Goal: Information Seeking & Learning: Learn about a topic

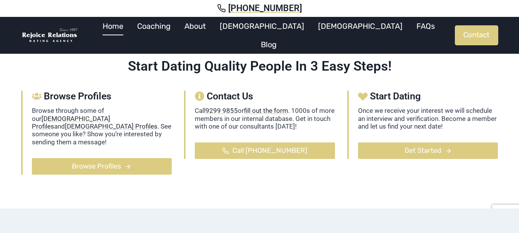
scroll to position [230, 0]
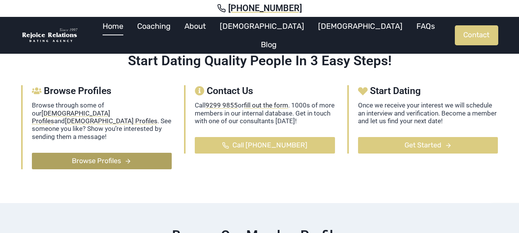
click at [131, 158] on icon at bounding box center [127, 161] width 7 height 7
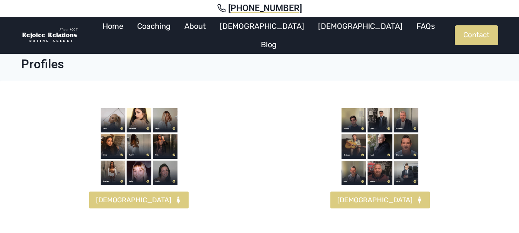
click at [400, 118] on img at bounding box center [379, 146] width 77 height 77
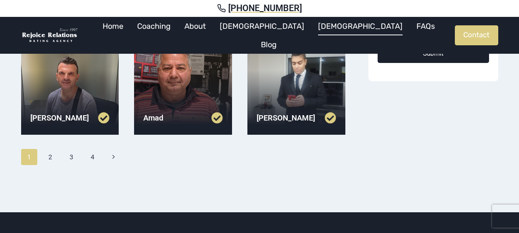
scroll to position [345, 0]
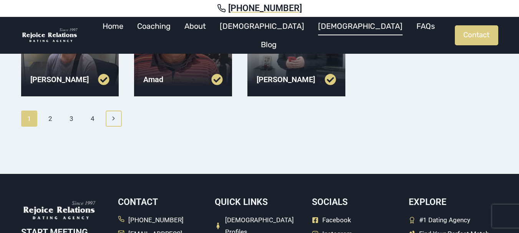
click at [112, 120] on icon "Next" at bounding box center [113, 118] width 7 height 7
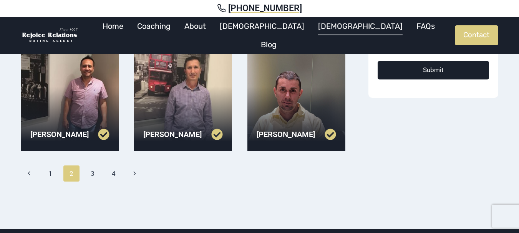
scroll to position [307, 0]
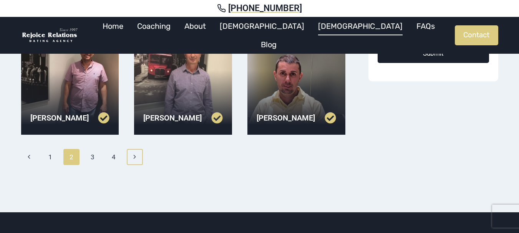
click at [137, 157] on icon "Next" at bounding box center [134, 157] width 7 height 7
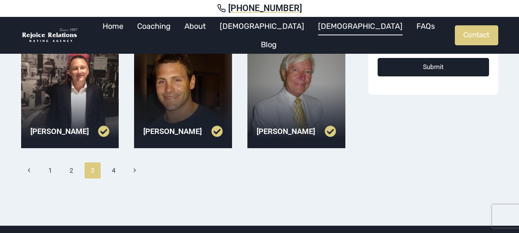
scroll to position [307, 0]
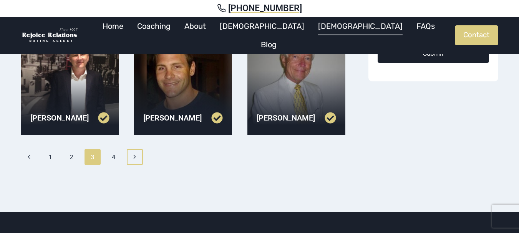
click at [136, 157] on icon "Next" at bounding box center [134, 157] width 7 height 7
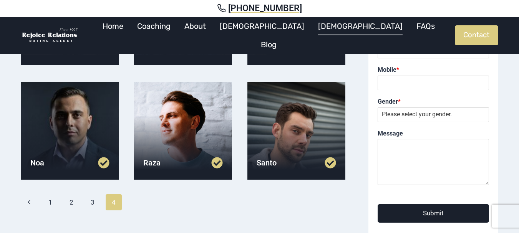
scroll to position [154, 0]
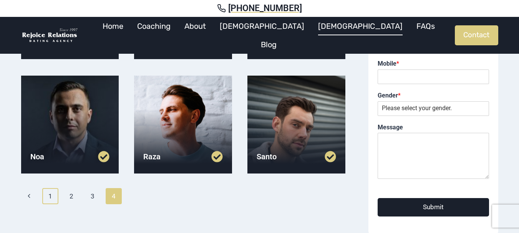
click at [54, 195] on link "1" at bounding box center [50, 196] width 17 height 16
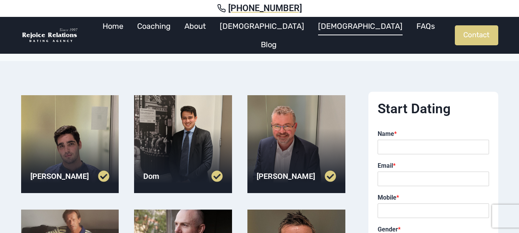
scroll to position [38, 0]
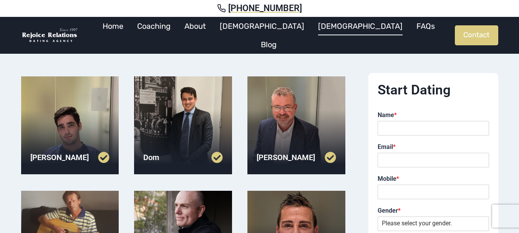
click at [69, 129] on div at bounding box center [70, 125] width 98 height 98
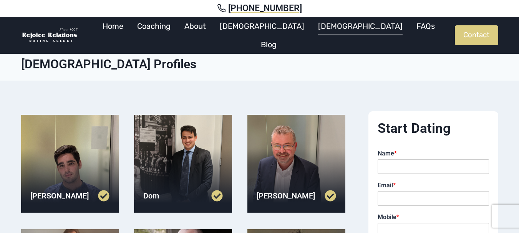
scroll to position [38, 0]
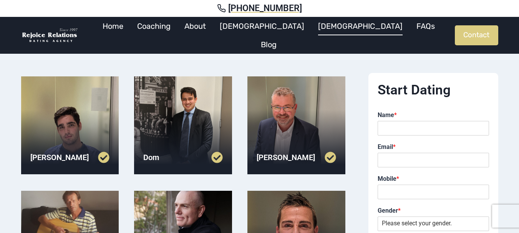
click at [190, 131] on div at bounding box center [183, 125] width 98 height 98
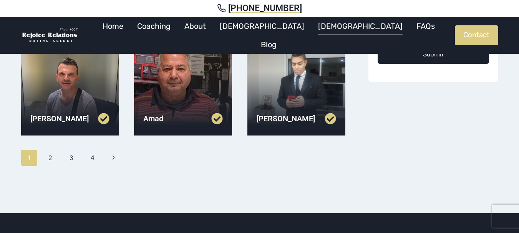
scroll to position [307, 0]
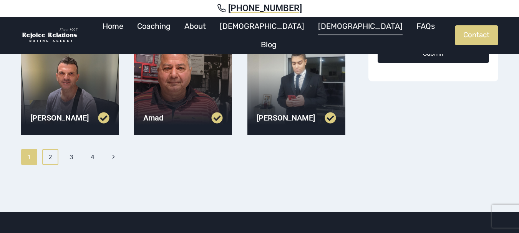
click at [55, 157] on link "2" at bounding box center [50, 157] width 17 height 16
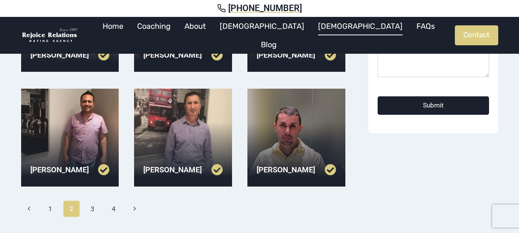
scroll to position [269, 0]
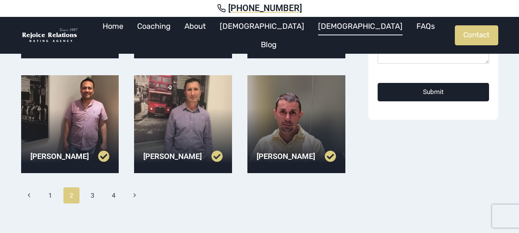
click at [75, 134] on div at bounding box center [70, 124] width 98 height 98
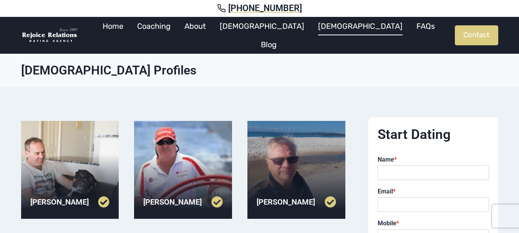
scroll to position [269, 0]
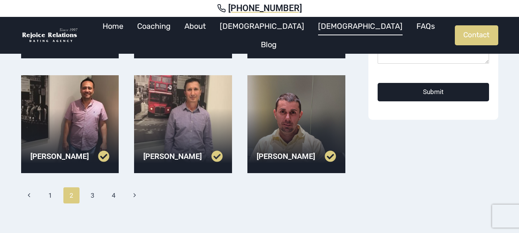
click at [175, 107] on div at bounding box center [183, 124] width 98 height 98
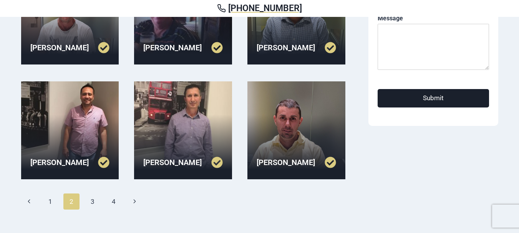
scroll to position [269, 0]
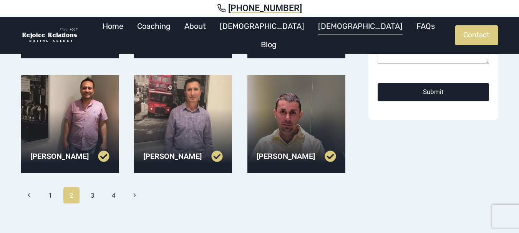
click at [281, 123] on div at bounding box center [296, 124] width 98 height 98
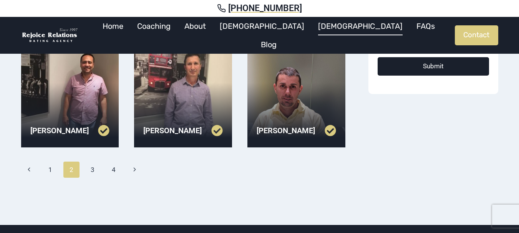
scroll to position [307, 0]
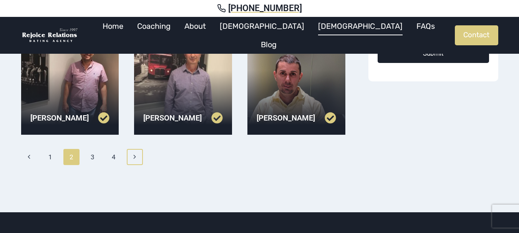
click at [139, 158] on link "Next Page Next" at bounding box center [135, 157] width 17 height 16
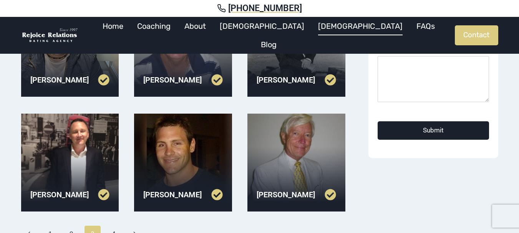
scroll to position [269, 0]
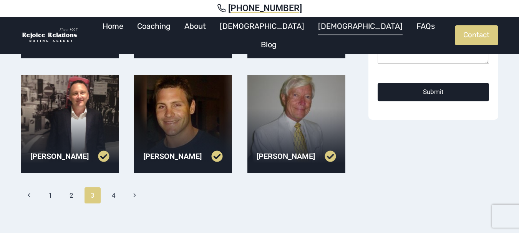
click at [178, 135] on div at bounding box center [183, 124] width 98 height 98
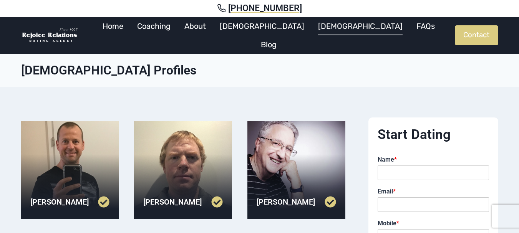
scroll to position [269, 0]
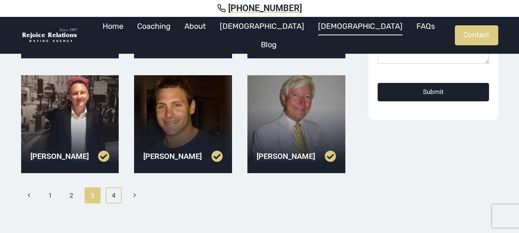
click at [113, 195] on link "4" at bounding box center [114, 195] width 17 height 16
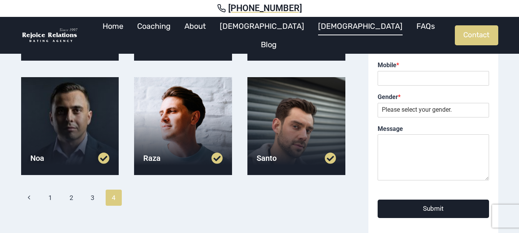
scroll to position [154, 0]
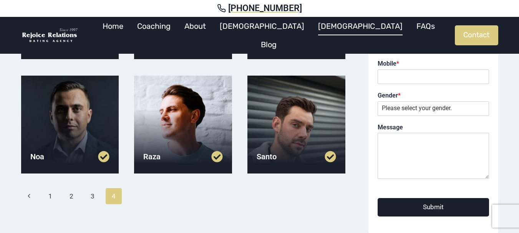
click at [280, 116] on div at bounding box center [296, 125] width 98 height 98
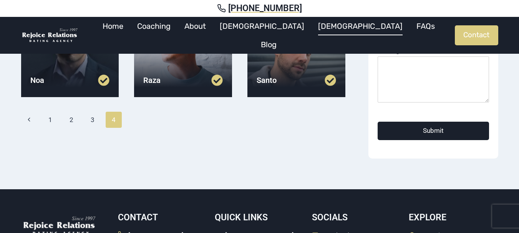
scroll to position [230, 0]
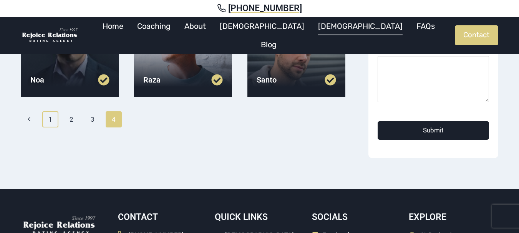
click at [51, 119] on link "1" at bounding box center [50, 119] width 17 height 16
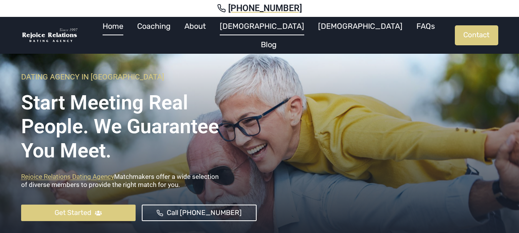
click at [266, 32] on link "[DEMOGRAPHIC_DATA]" at bounding box center [262, 26] width 98 height 18
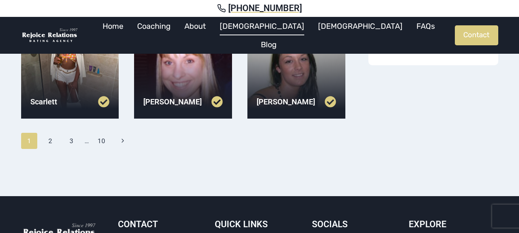
scroll to position [345, 0]
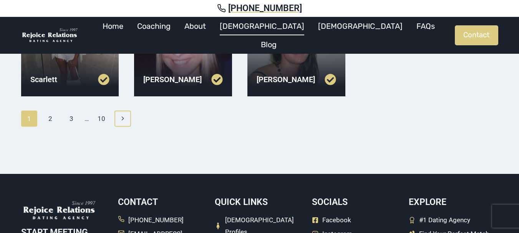
click at [126, 119] on icon "Next" at bounding box center [122, 118] width 7 height 7
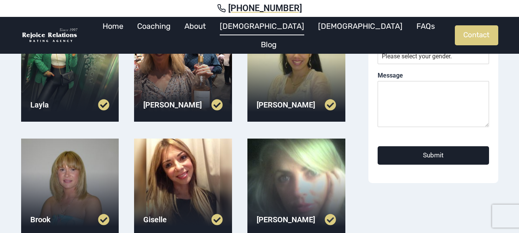
scroll to position [192, 0]
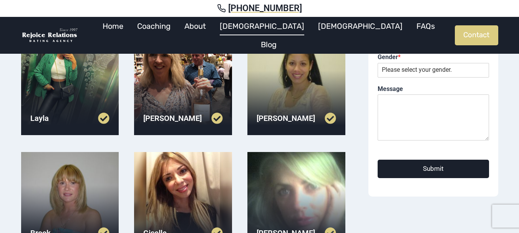
click at [292, 77] on div at bounding box center [296, 86] width 98 height 98
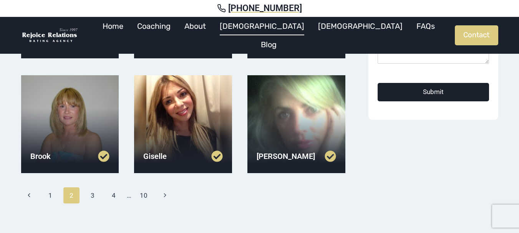
scroll to position [307, 0]
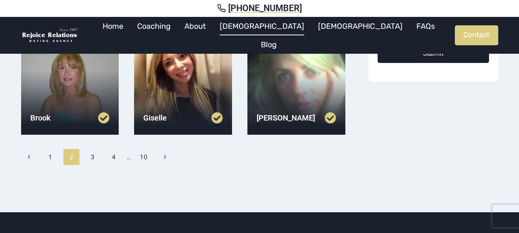
click at [196, 89] on div at bounding box center [183, 86] width 98 height 98
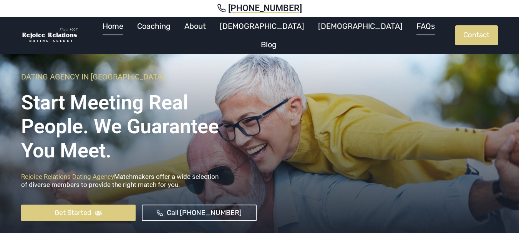
click at [409, 35] on link "FAQs" at bounding box center [425, 26] width 32 height 18
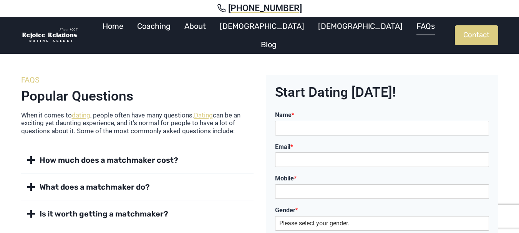
scroll to position [38, 0]
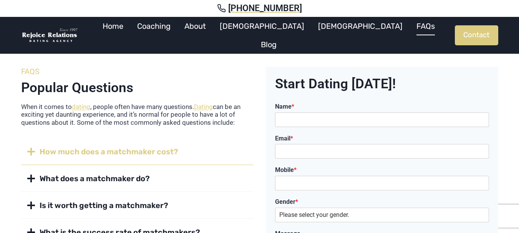
click at [173, 147] on span "How much does a matchmaker cost?" at bounding box center [109, 151] width 139 height 11
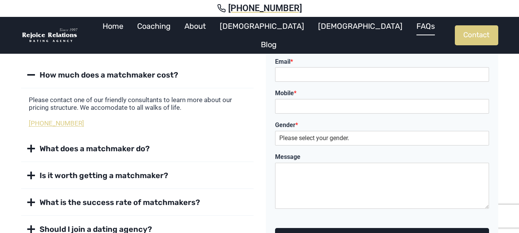
scroll to position [154, 0]
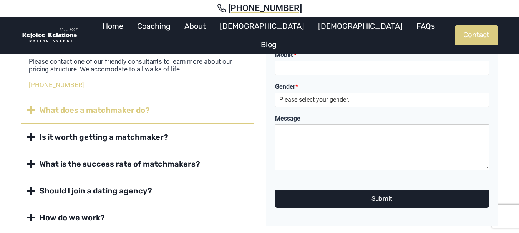
click at [137, 116] on button "What does a matchmaker do?" at bounding box center [137, 110] width 232 height 26
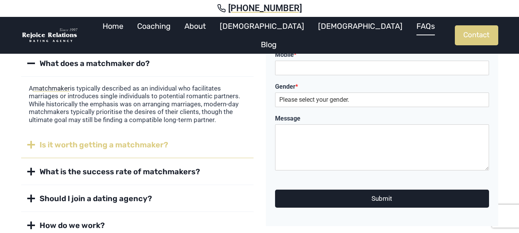
scroll to position [192, 0]
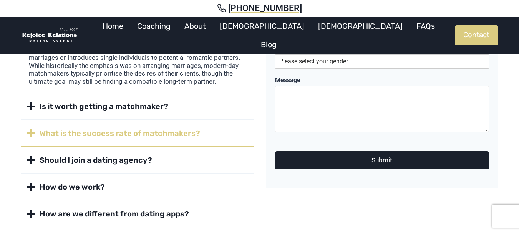
click at [179, 135] on span "What is the success rate of matchmakers?" at bounding box center [120, 133] width 160 height 11
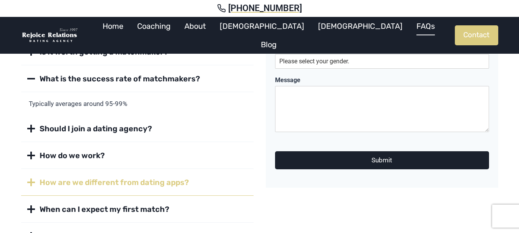
click at [169, 181] on strong "How are we different from dating apps?" at bounding box center [114, 182] width 149 height 9
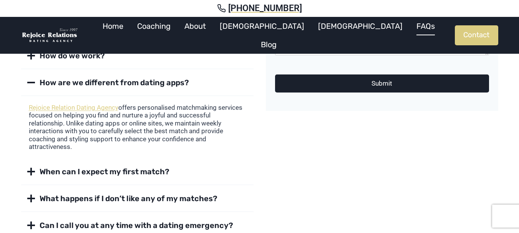
scroll to position [307, 0]
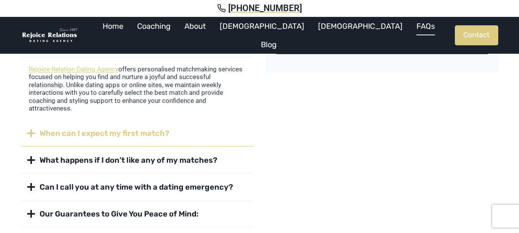
click at [67, 135] on strong "When can I expect my first match?" at bounding box center [105, 133] width 130 height 9
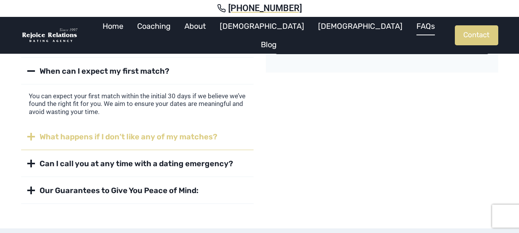
click at [44, 140] on strong "What happens if I don’t like any of my matches?" at bounding box center [129, 136] width 178 height 9
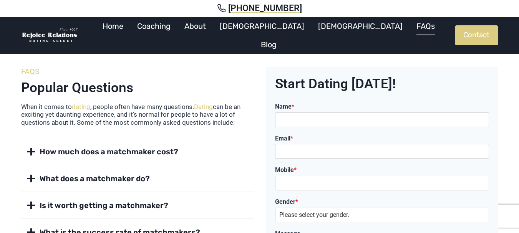
scroll to position [0, 0]
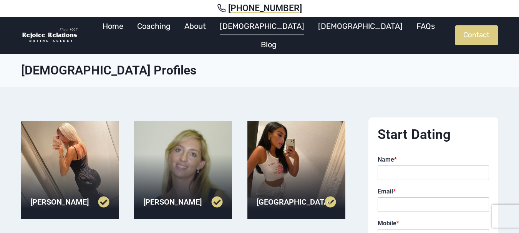
scroll to position [307, 0]
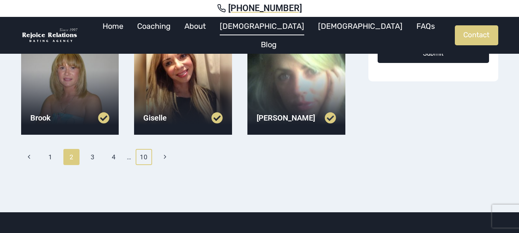
click at [147, 159] on link "10" at bounding box center [143, 157] width 17 height 16
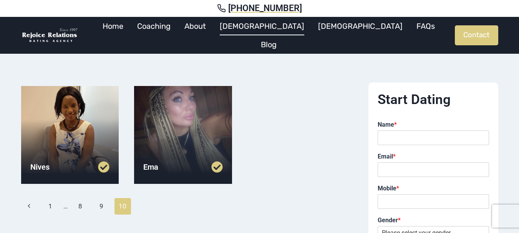
scroll to position [77, 0]
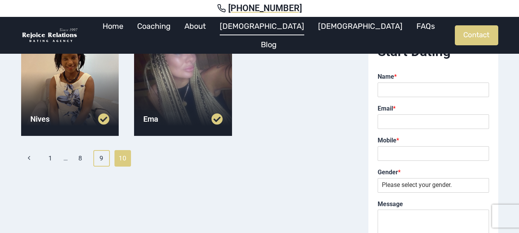
click at [102, 158] on link "9" at bounding box center [101, 158] width 17 height 16
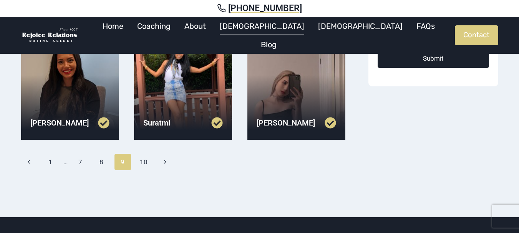
scroll to position [307, 0]
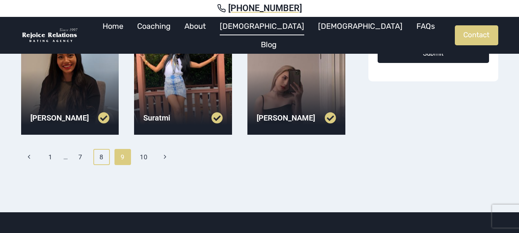
click at [101, 157] on link "8" at bounding box center [101, 157] width 17 height 16
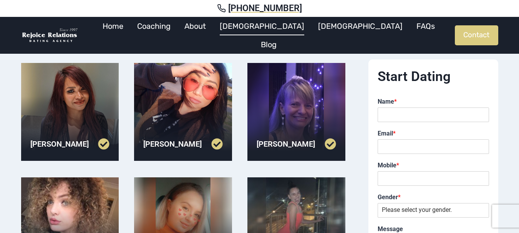
scroll to position [38, 0]
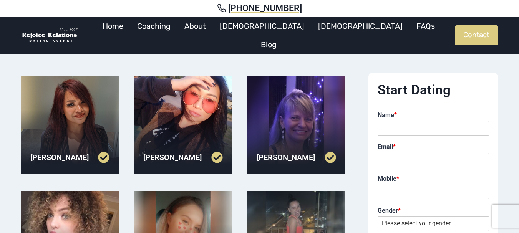
click at [174, 123] on div at bounding box center [183, 125] width 98 height 98
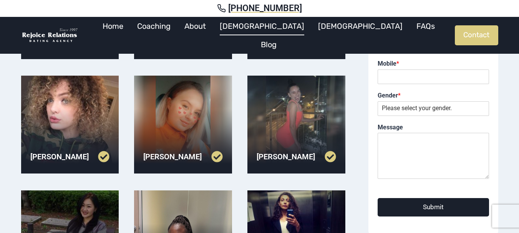
scroll to position [192, 0]
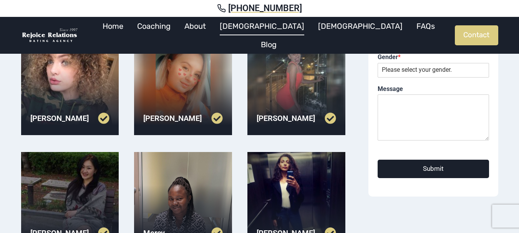
click at [183, 88] on div at bounding box center [183, 86] width 98 height 98
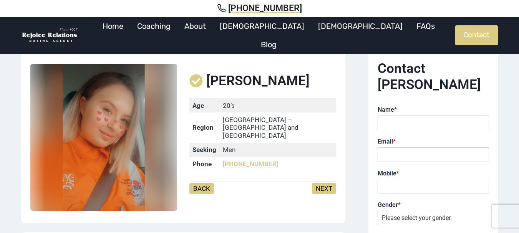
scroll to position [38, 0]
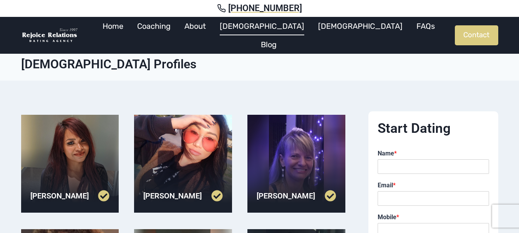
scroll to position [192, 0]
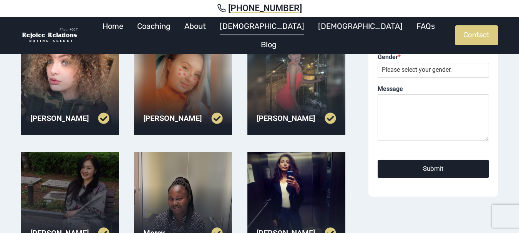
click at [77, 87] on div at bounding box center [70, 86] width 98 height 98
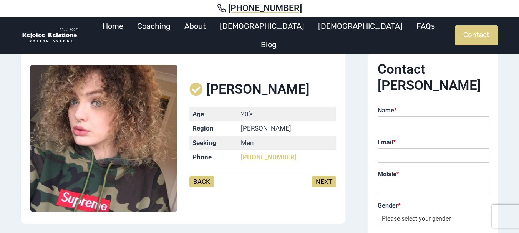
scroll to position [38, 0]
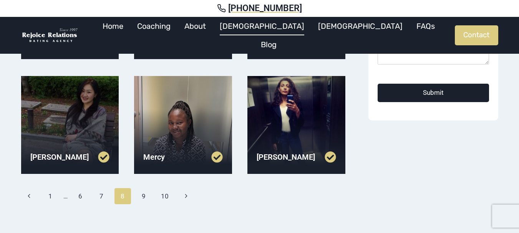
scroll to position [269, 0]
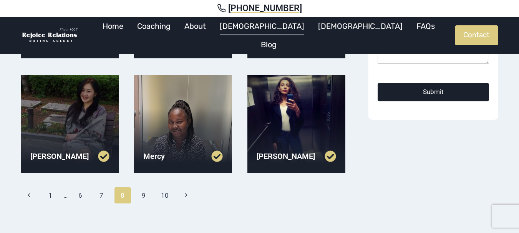
click at [79, 109] on div at bounding box center [70, 124] width 98 height 98
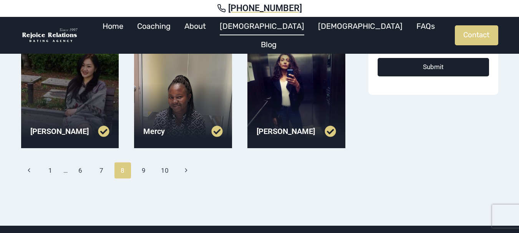
scroll to position [307, 0]
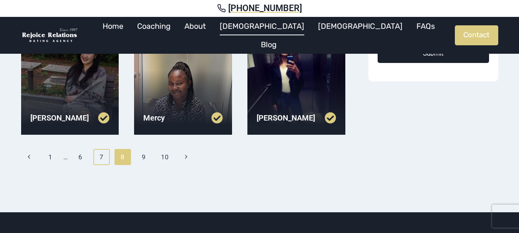
click at [100, 155] on link "7" at bounding box center [101, 157] width 17 height 16
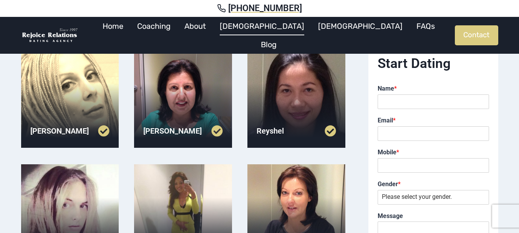
scroll to position [77, 0]
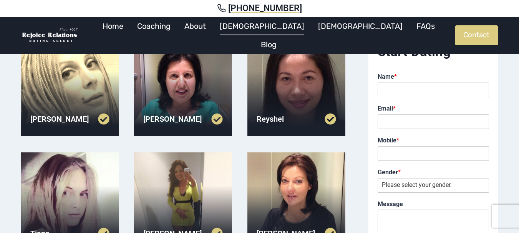
click at [170, 94] on div at bounding box center [183, 87] width 98 height 98
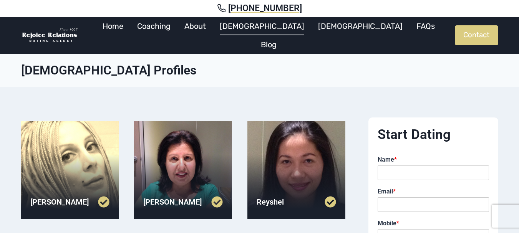
scroll to position [77, 0]
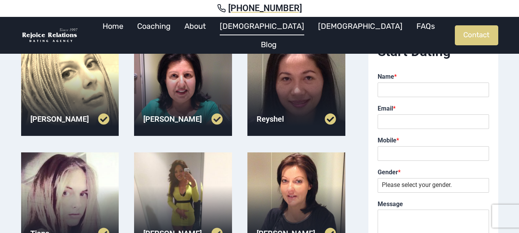
click at [288, 89] on div at bounding box center [296, 87] width 98 height 98
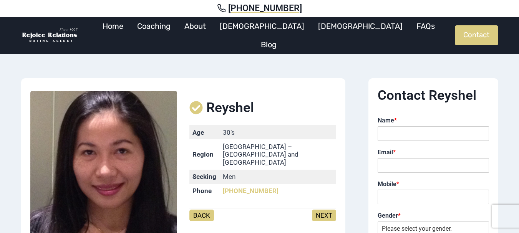
scroll to position [38, 0]
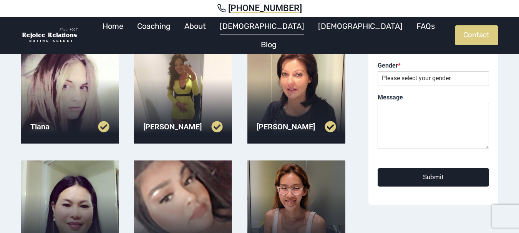
scroll to position [192, 0]
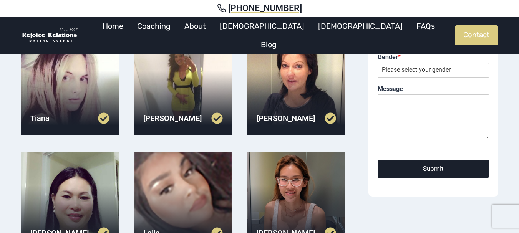
click at [180, 97] on div at bounding box center [183, 86] width 98 height 98
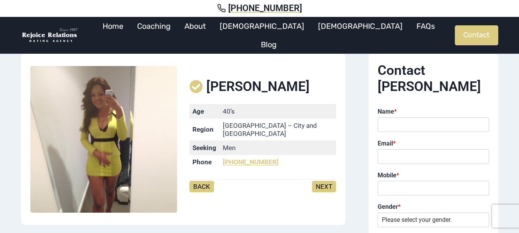
scroll to position [38, 0]
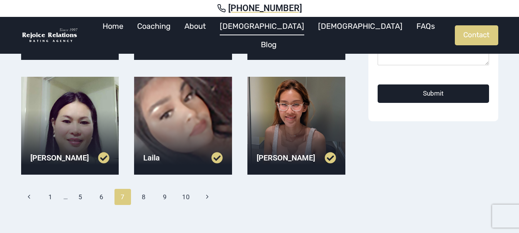
scroll to position [269, 0]
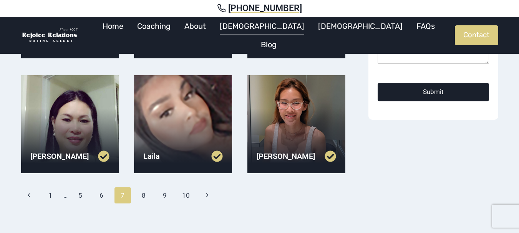
click at [290, 128] on div at bounding box center [296, 124] width 98 height 98
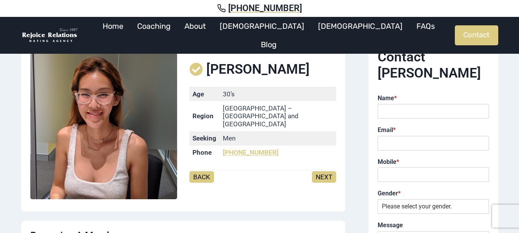
scroll to position [77, 0]
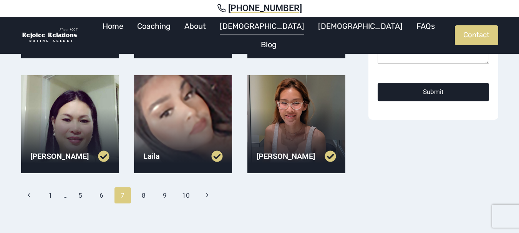
scroll to position [307, 0]
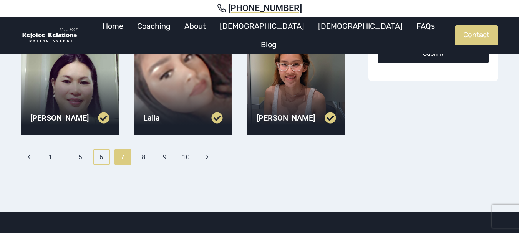
click at [103, 158] on link "6" at bounding box center [101, 157] width 17 height 16
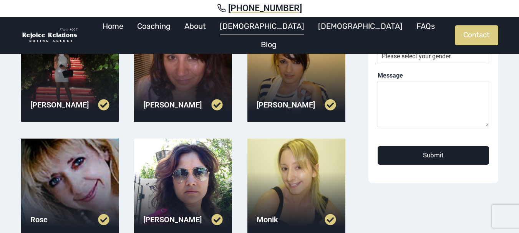
scroll to position [192, 0]
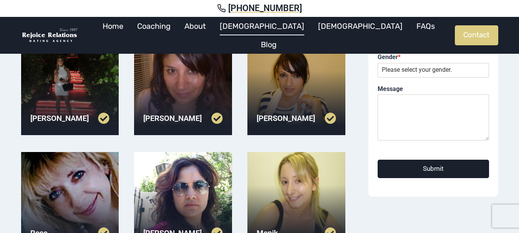
click at [179, 83] on div at bounding box center [183, 86] width 98 height 98
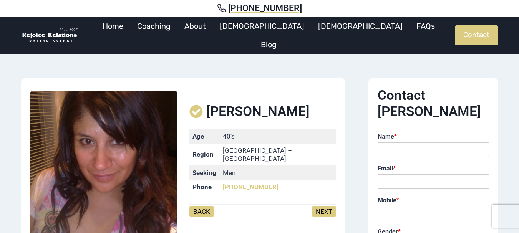
scroll to position [38, 0]
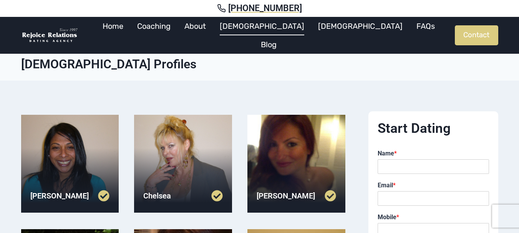
scroll to position [192, 0]
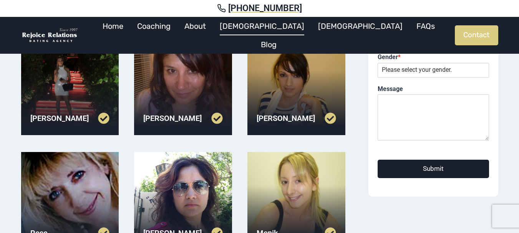
click at [76, 87] on div at bounding box center [70, 86] width 98 height 98
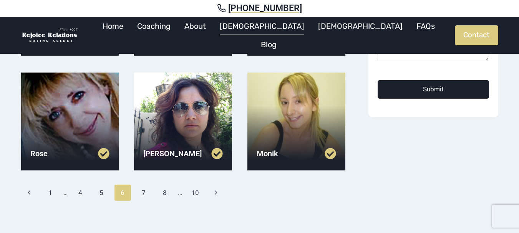
scroll to position [307, 0]
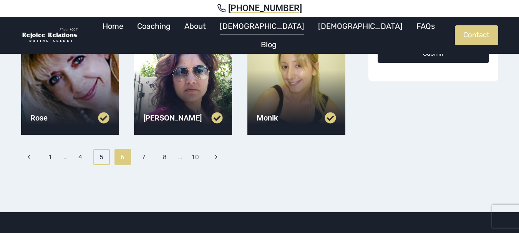
click at [103, 161] on link "5" at bounding box center [101, 157] width 17 height 16
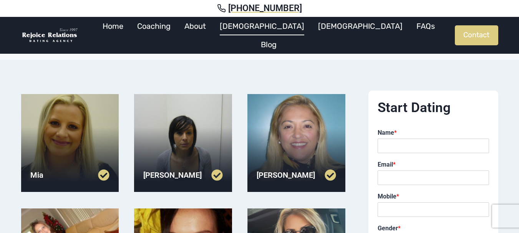
scroll to position [38, 0]
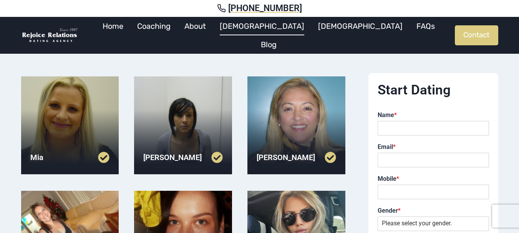
click at [157, 124] on div at bounding box center [183, 125] width 98 height 98
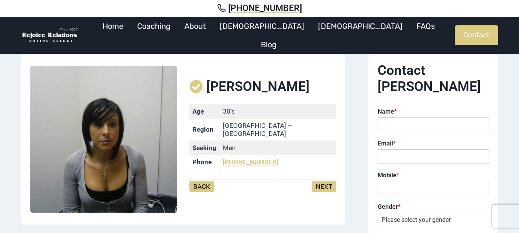
scroll to position [38, 0]
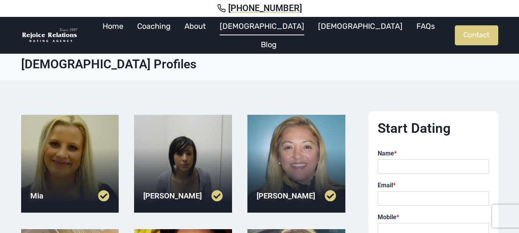
scroll to position [38, 0]
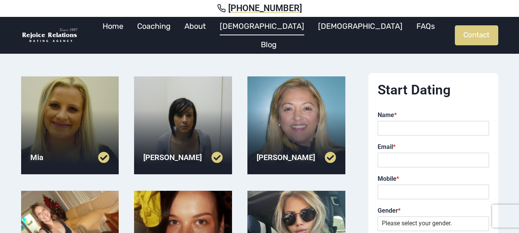
click at [78, 121] on div at bounding box center [70, 125] width 98 height 98
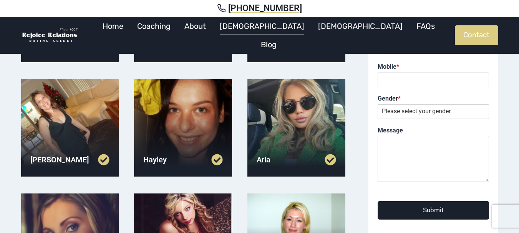
scroll to position [154, 0]
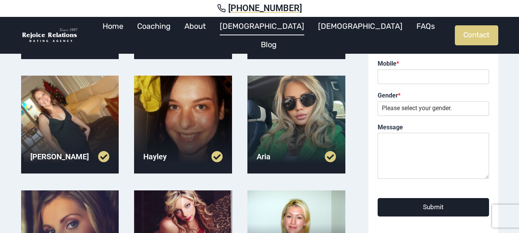
click at [86, 121] on div at bounding box center [70, 125] width 98 height 98
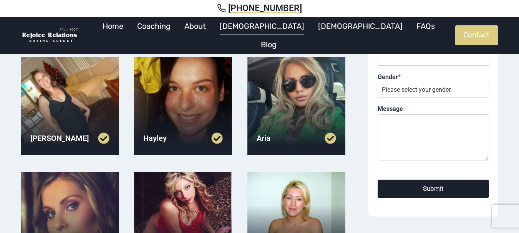
scroll to position [154, 0]
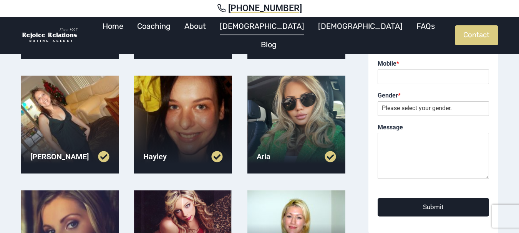
click at [177, 130] on div at bounding box center [183, 125] width 98 height 98
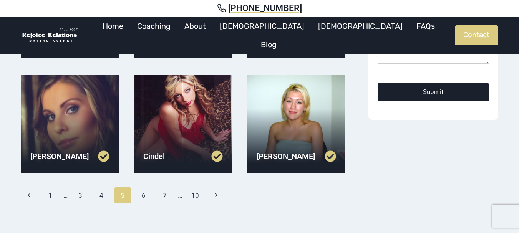
scroll to position [307, 0]
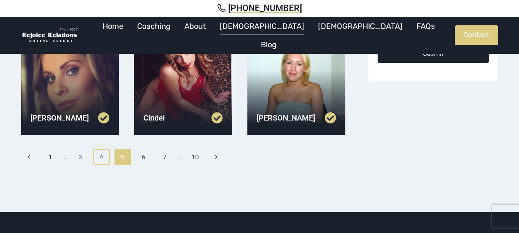
click at [104, 156] on link "4" at bounding box center [101, 157] width 17 height 16
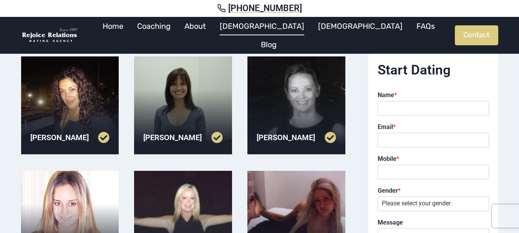
scroll to position [77, 0]
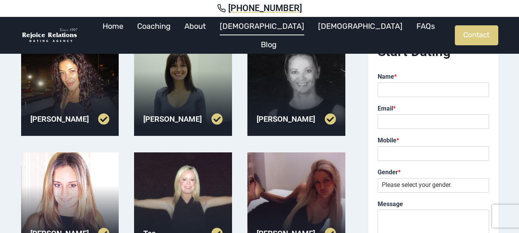
click at [174, 100] on div at bounding box center [183, 87] width 98 height 98
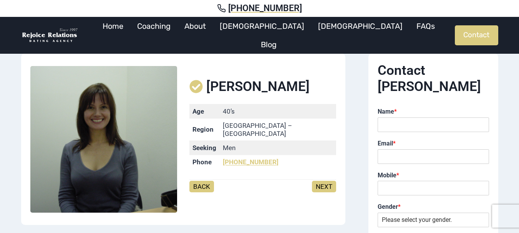
scroll to position [38, 0]
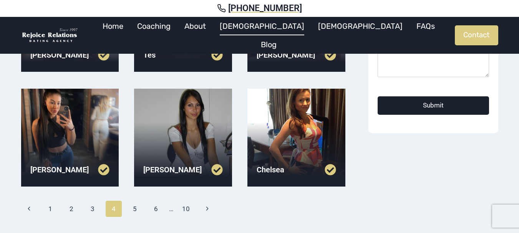
scroll to position [269, 0]
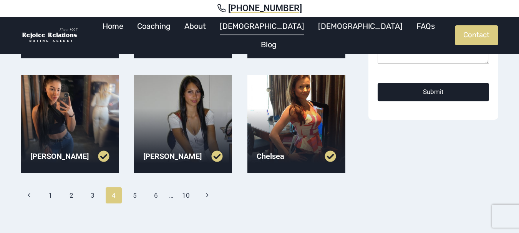
click at [175, 126] on div at bounding box center [183, 124] width 98 height 98
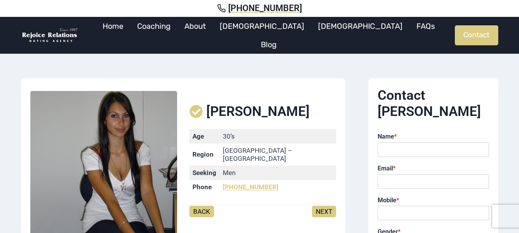
scroll to position [38, 0]
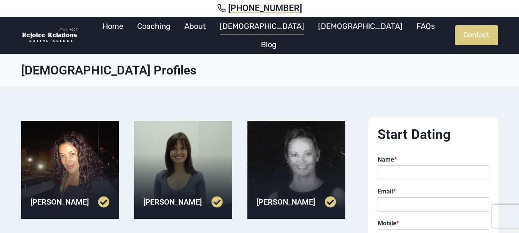
scroll to position [269, 0]
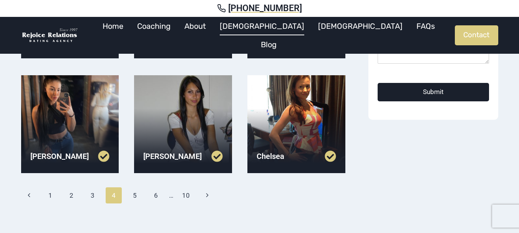
click at [300, 116] on div at bounding box center [296, 124] width 98 height 98
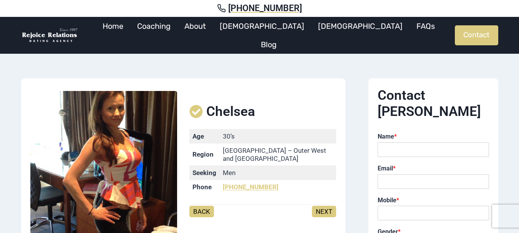
scroll to position [38, 0]
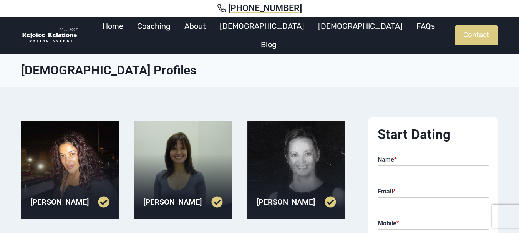
scroll to position [269, 0]
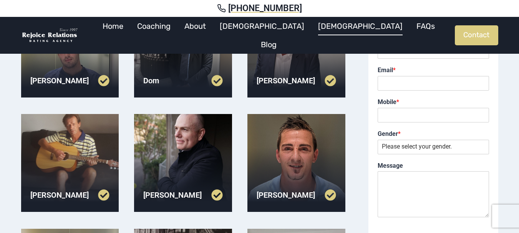
scroll to position [77, 0]
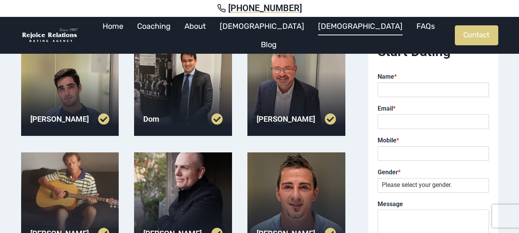
click at [269, 93] on div at bounding box center [296, 87] width 98 height 98
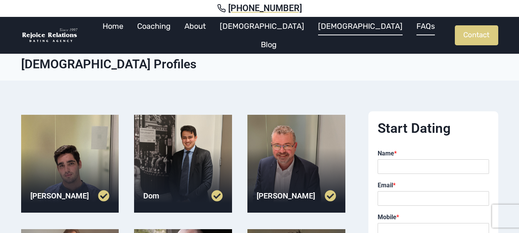
click at [409, 35] on link "FAQs" at bounding box center [425, 26] width 32 height 18
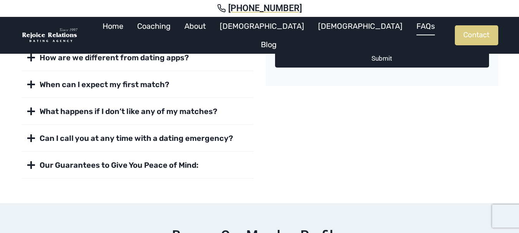
scroll to position [307, 0]
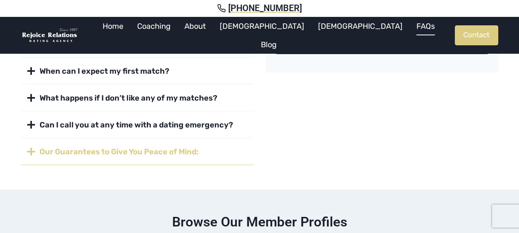
click at [189, 150] on strong "Our Guarantees to Give You Peace of Mind:" at bounding box center [119, 151] width 159 height 9
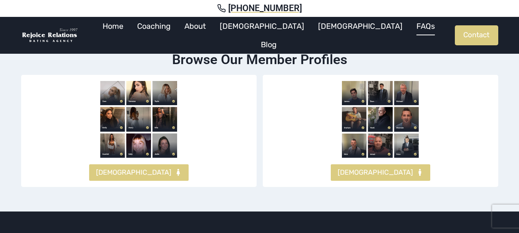
scroll to position [537, 0]
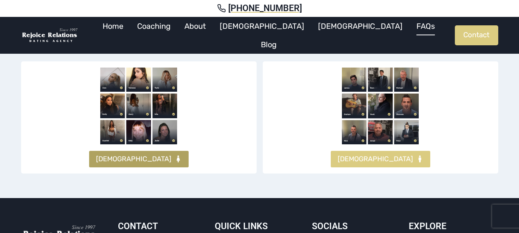
click at [146, 164] on span "FEMALES" at bounding box center [133, 159] width 75 height 11
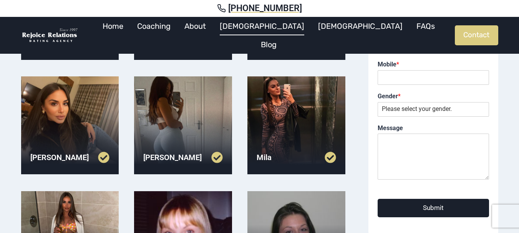
scroll to position [154, 0]
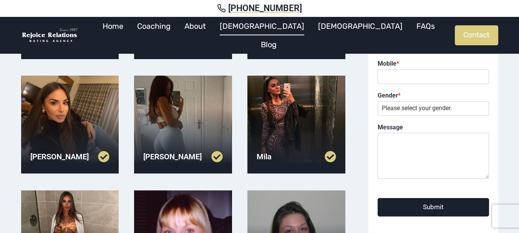
click at [261, 118] on div at bounding box center [296, 125] width 98 height 98
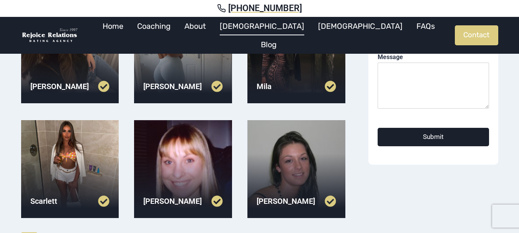
scroll to position [231, 0]
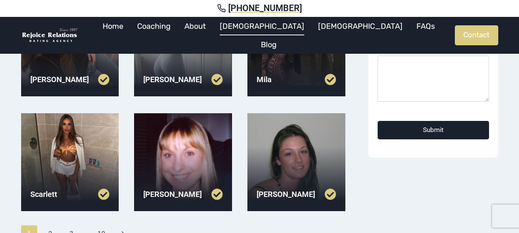
click at [170, 71] on div "[PERSON_NAME]" at bounding box center [183, 79] width 98 height 30
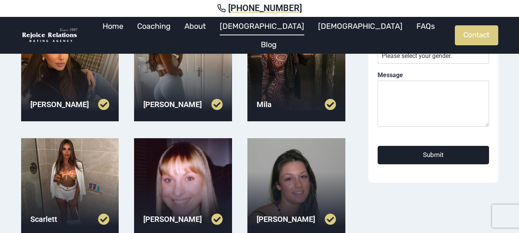
scroll to position [192, 0]
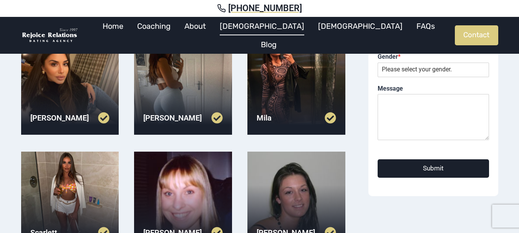
click at [173, 73] on div at bounding box center [183, 86] width 98 height 98
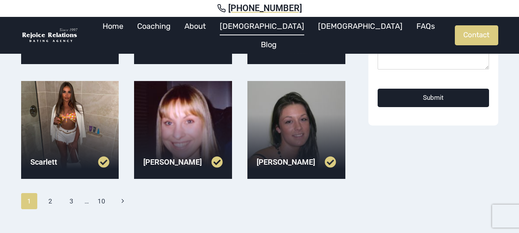
scroll to position [269, 0]
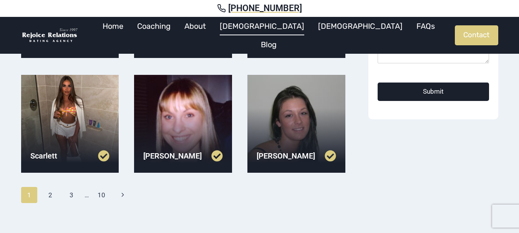
click at [189, 125] on div at bounding box center [183, 124] width 98 height 98
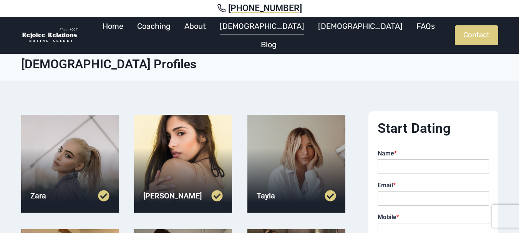
scroll to position [269, 0]
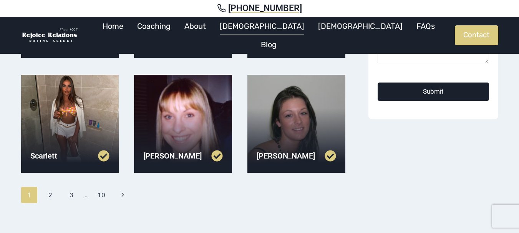
click at [290, 123] on div at bounding box center [296, 124] width 98 height 98
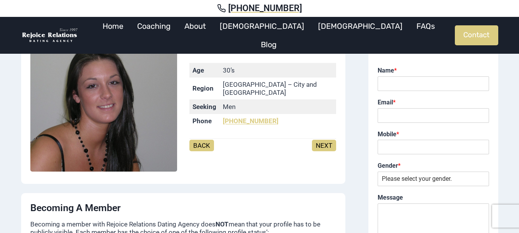
scroll to position [77, 0]
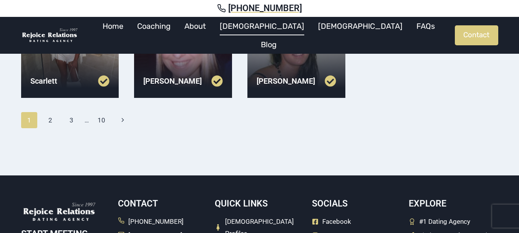
scroll to position [346, 0]
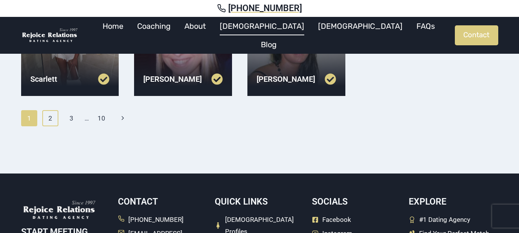
click at [50, 118] on link "2" at bounding box center [50, 118] width 17 height 16
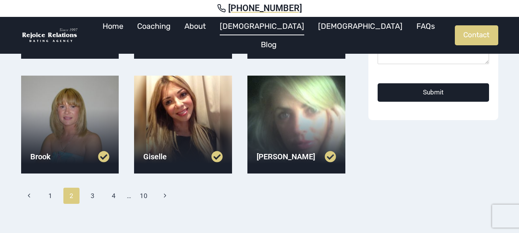
scroll to position [269, 0]
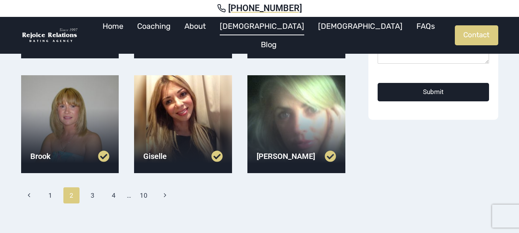
click at [83, 120] on div at bounding box center [70, 124] width 98 height 98
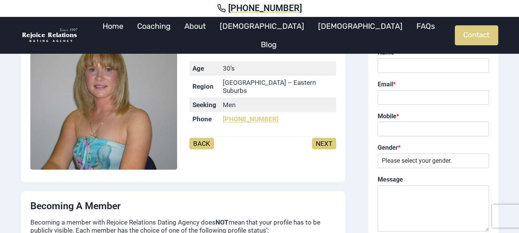
scroll to position [77, 0]
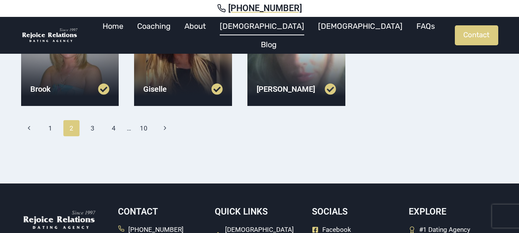
scroll to position [345, 0]
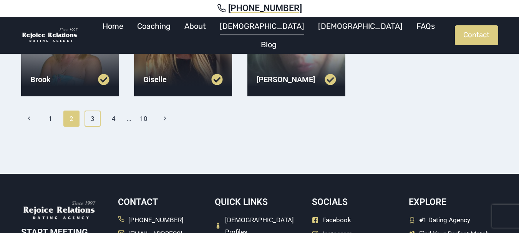
click at [95, 117] on link "3" at bounding box center [92, 119] width 17 height 16
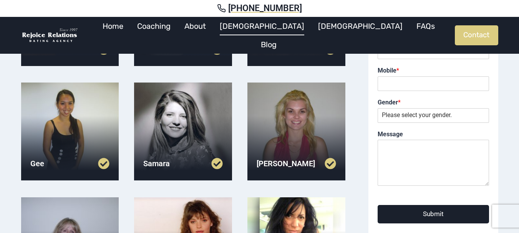
scroll to position [154, 0]
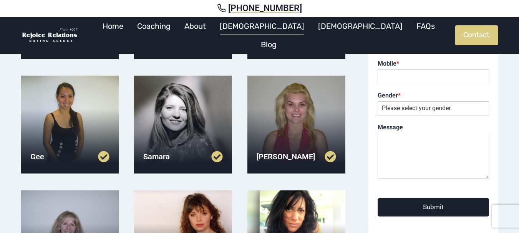
click at [68, 101] on div at bounding box center [70, 125] width 98 height 98
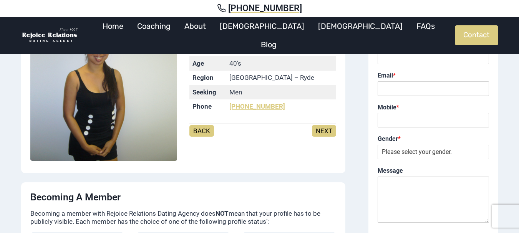
scroll to position [38, 0]
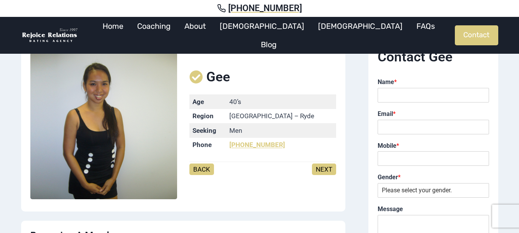
click at [324, 170] on link "NEXT" at bounding box center [324, 170] width 24 height 12
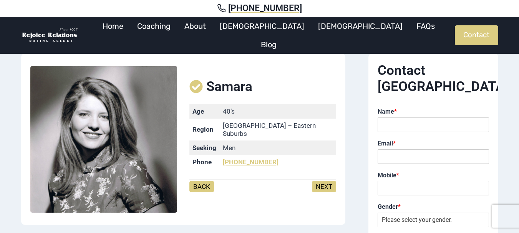
scroll to position [38, 0]
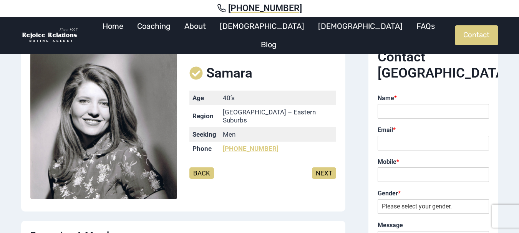
click at [324, 170] on link "NEXT" at bounding box center [324, 173] width 24 height 12
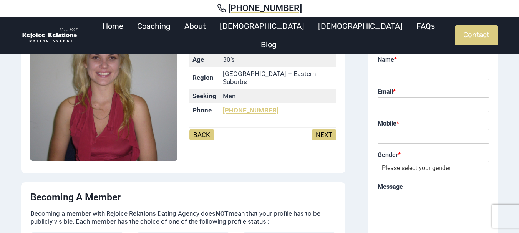
scroll to position [38, 0]
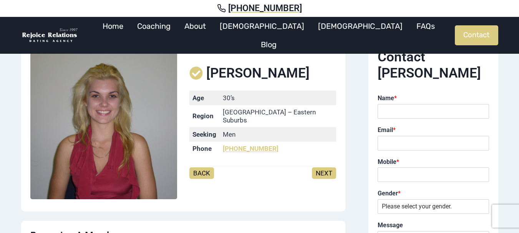
click at [324, 170] on link "NEXT" at bounding box center [324, 173] width 24 height 12
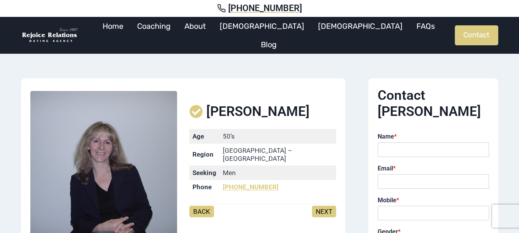
scroll to position [38, 0]
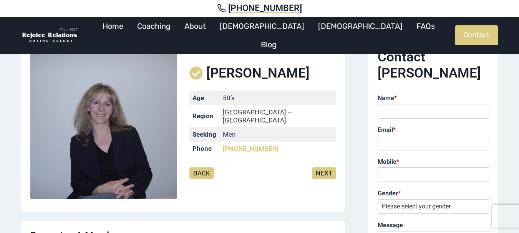
click at [324, 170] on link "NEXT" at bounding box center [324, 173] width 24 height 12
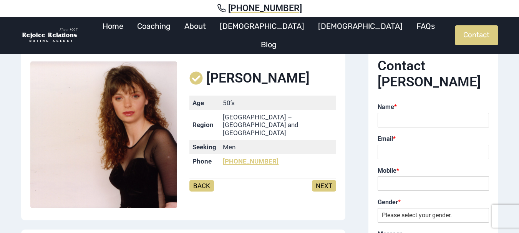
scroll to position [38, 0]
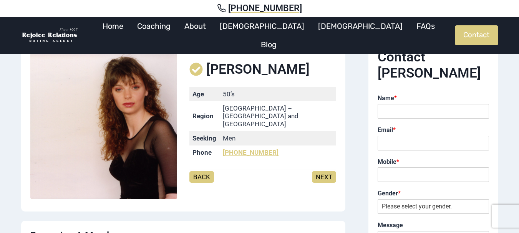
click at [324, 171] on link "NEXT" at bounding box center [324, 177] width 24 height 12
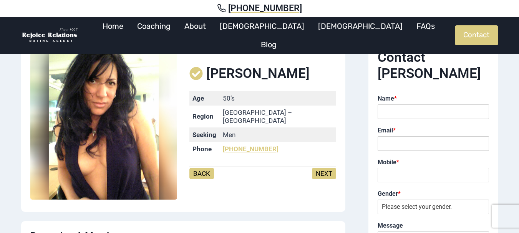
scroll to position [38, 0]
click at [324, 170] on link "NEXT" at bounding box center [324, 173] width 24 height 12
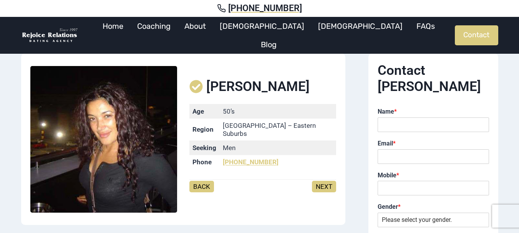
scroll to position [38, 0]
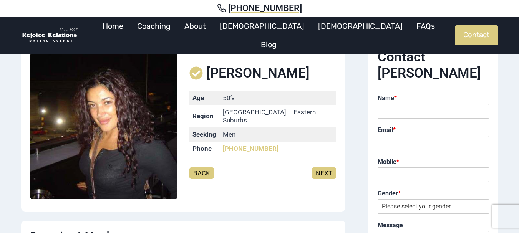
click at [324, 170] on link "NEXT" at bounding box center [324, 173] width 24 height 12
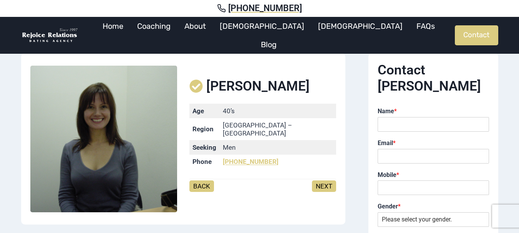
scroll to position [38, 0]
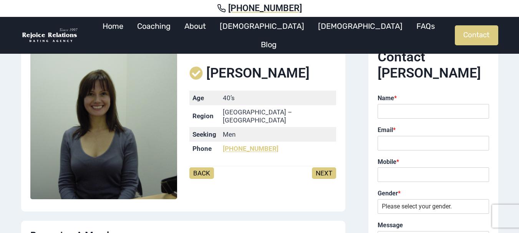
click at [324, 170] on link "NEXT" at bounding box center [324, 173] width 24 height 12
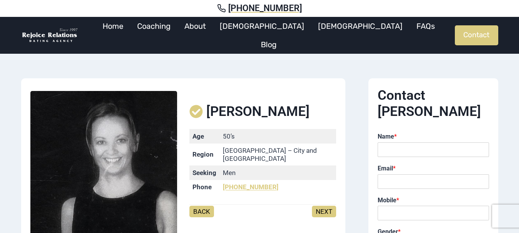
scroll to position [38, 0]
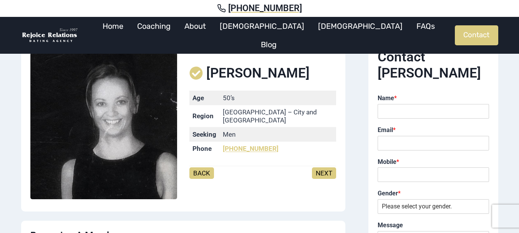
click at [324, 170] on link "NEXT" at bounding box center [324, 173] width 24 height 12
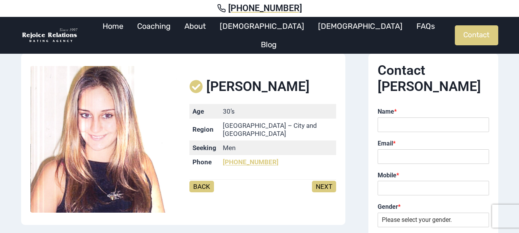
scroll to position [38, 0]
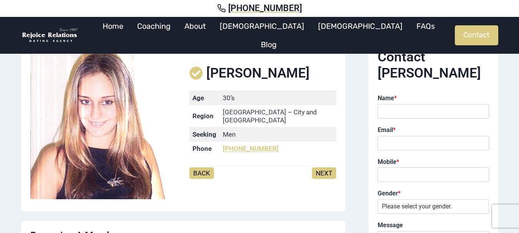
click at [324, 170] on link "NEXT" at bounding box center [324, 173] width 24 height 12
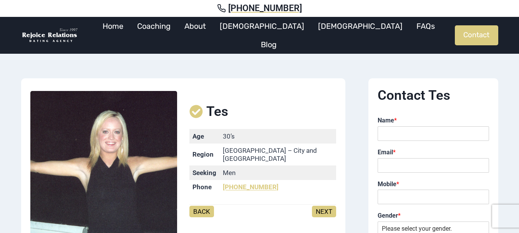
scroll to position [38, 0]
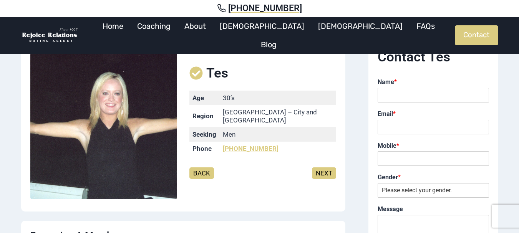
click at [324, 170] on link "NEXT" at bounding box center [324, 173] width 24 height 12
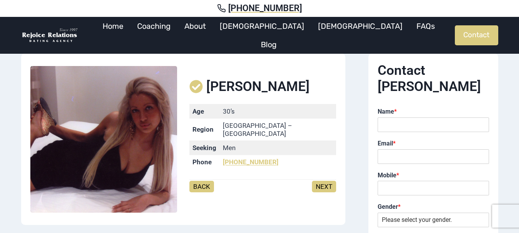
scroll to position [38, 0]
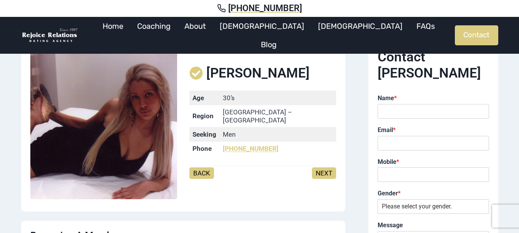
click at [324, 170] on link "NEXT" at bounding box center [324, 173] width 24 height 12
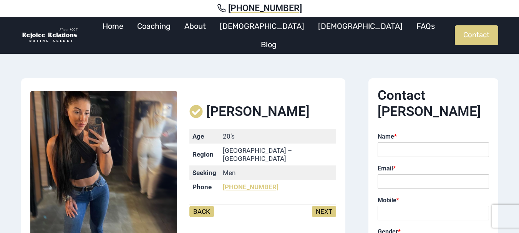
scroll to position [38, 0]
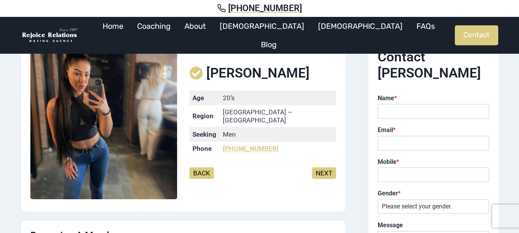
click at [324, 170] on link "NEXT" at bounding box center [324, 173] width 24 height 12
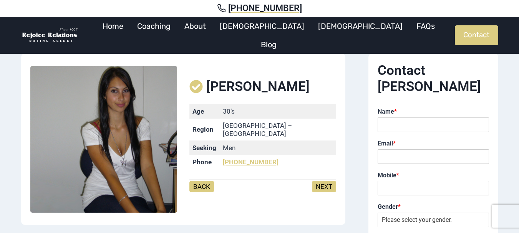
scroll to position [38, 0]
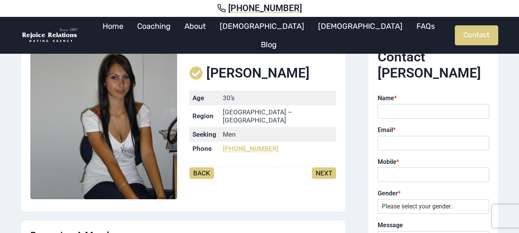
click at [324, 170] on link "NEXT" at bounding box center [324, 173] width 24 height 12
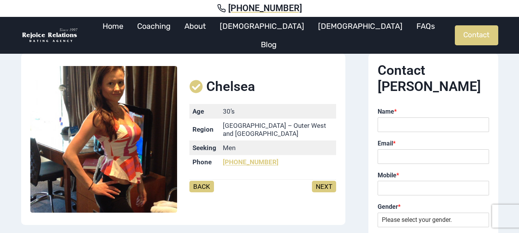
scroll to position [38, 0]
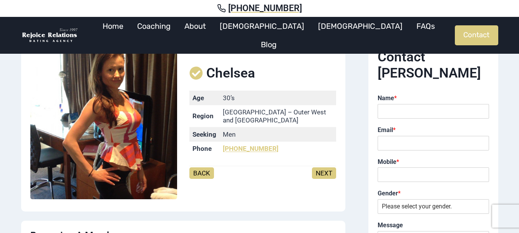
click at [327, 172] on link "NEXT" at bounding box center [324, 173] width 24 height 12
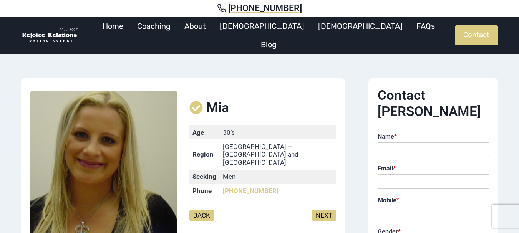
scroll to position [38, 0]
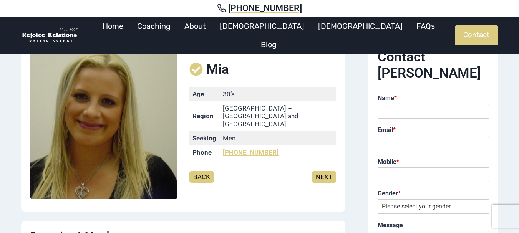
click at [324, 171] on link "NEXT" at bounding box center [324, 177] width 24 height 12
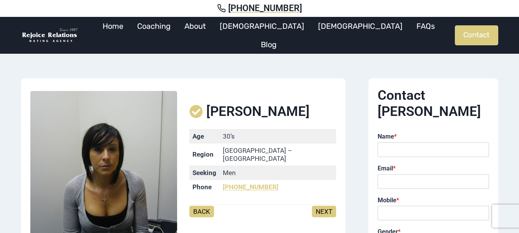
scroll to position [38, 0]
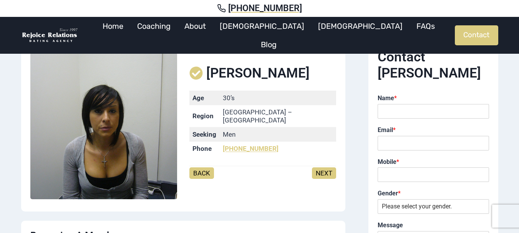
click at [324, 170] on link "NEXT" at bounding box center [324, 173] width 24 height 12
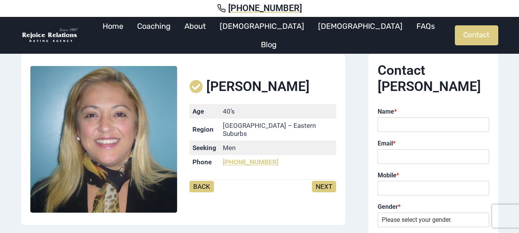
scroll to position [38, 0]
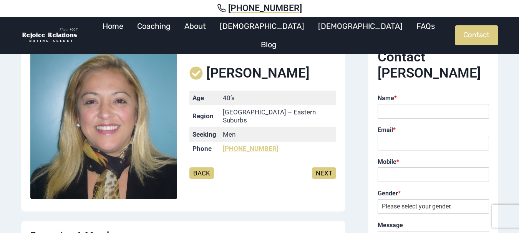
click at [324, 170] on link "NEXT" at bounding box center [324, 173] width 24 height 12
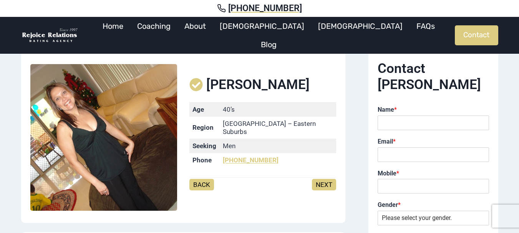
scroll to position [38, 0]
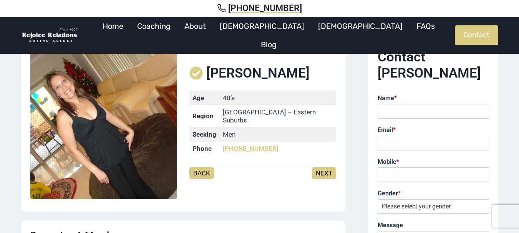
click at [324, 170] on link "NEXT" at bounding box center [324, 173] width 24 height 12
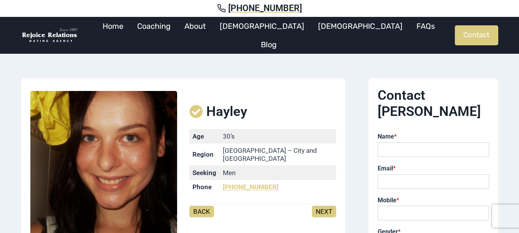
scroll to position [38, 0]
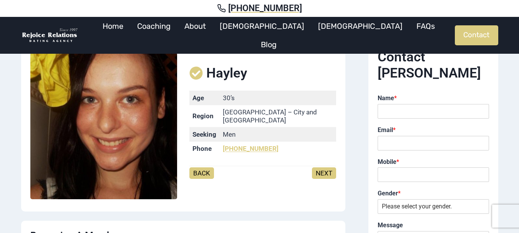
click at [324, 170] on link "NEXT" at bounding box center [324, 173] width 24 height 12
